Goal: Check status: Check status

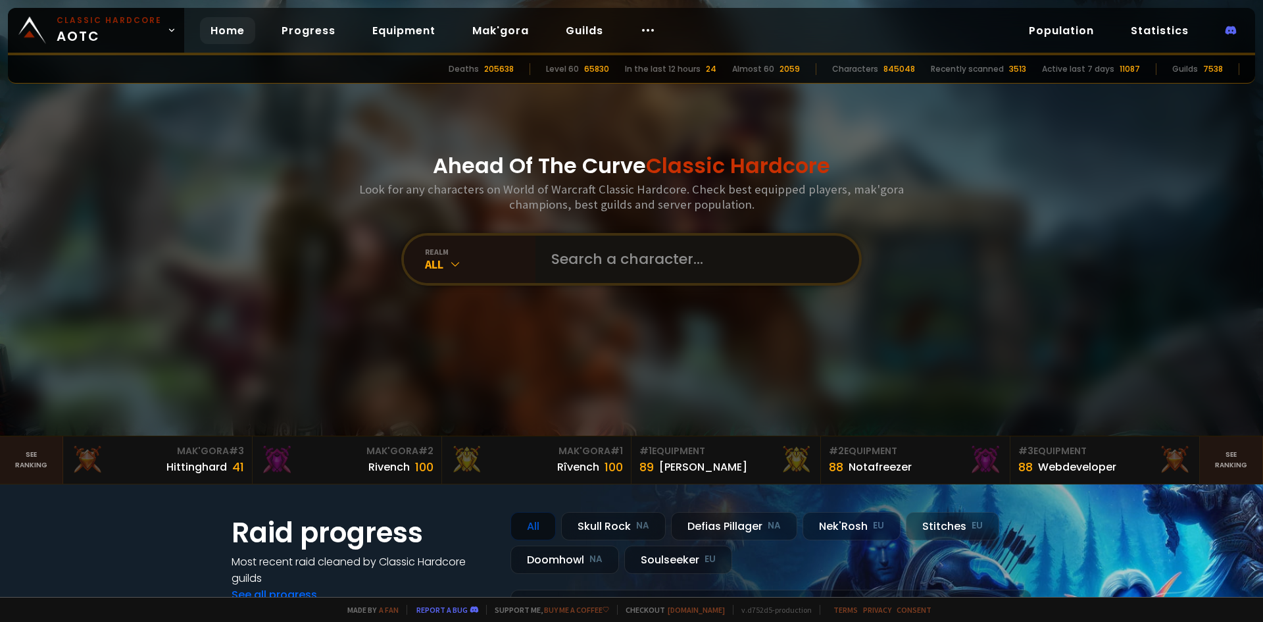
drag, startPoint x: 586, startPoint y: 243, endPoint x: 575, endPoint y: 237, distance: 12.7
click at [584, 243] on input "text" at bounding box center [693, 258] width 300 height 47
type input "grollen"
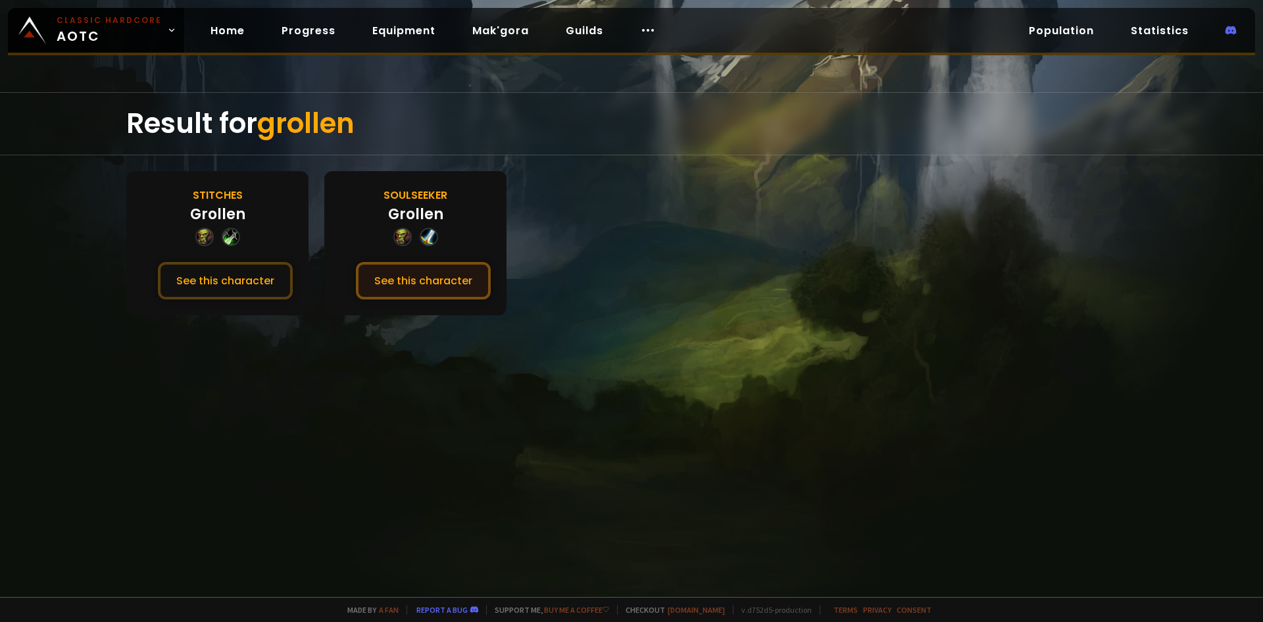
click at [437, 283] on button "See this character" at bounding box center [423, 280] width 135 height 37
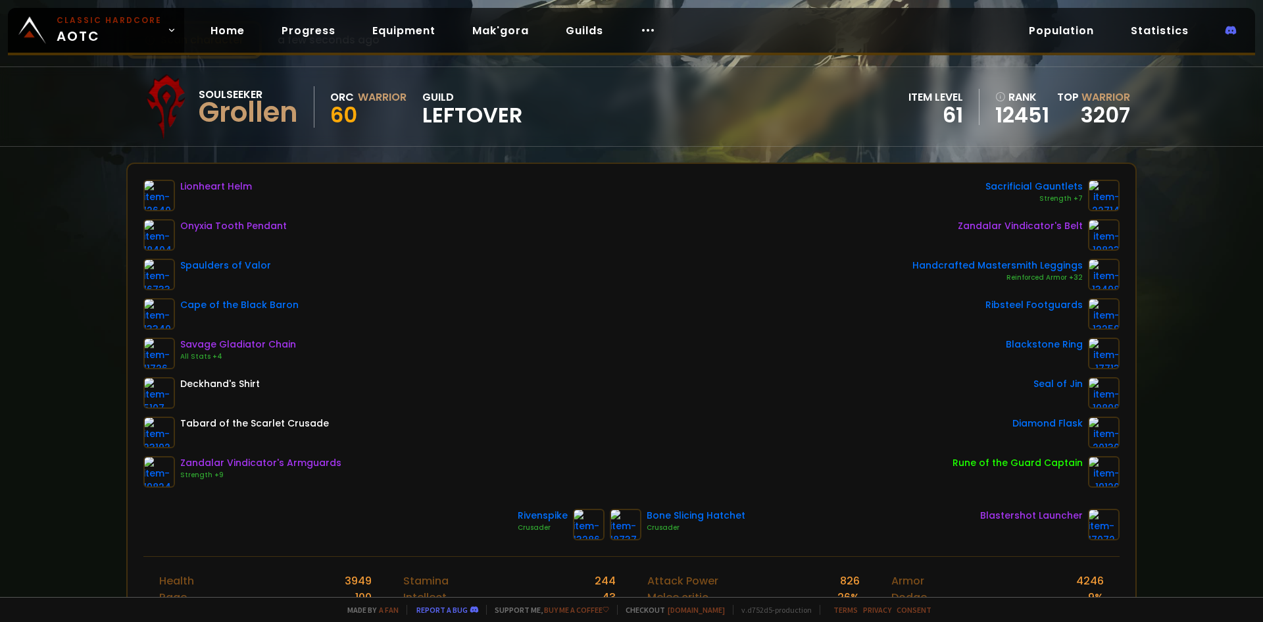
scroll to position [66, 0]
